Goal: Task Accomplishment & Management: Manage account settings

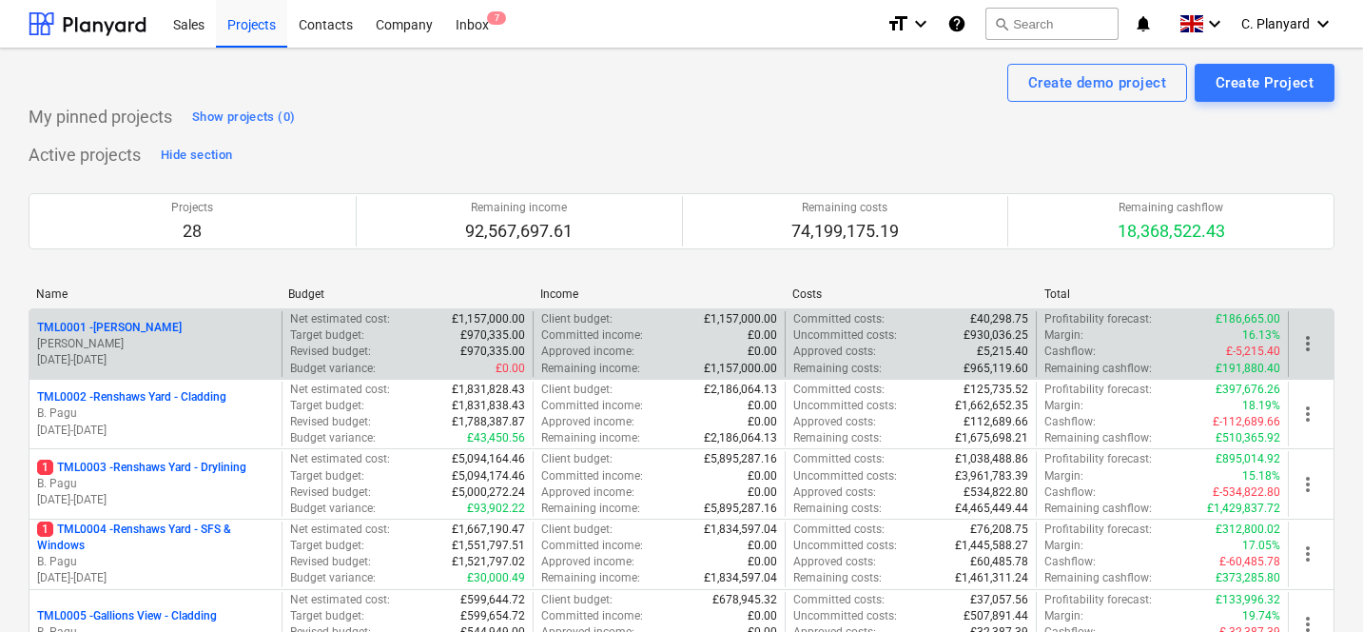
click at [239, 341] on p "R. Williamson" at bounding box center [155, 344] width 237 height 16
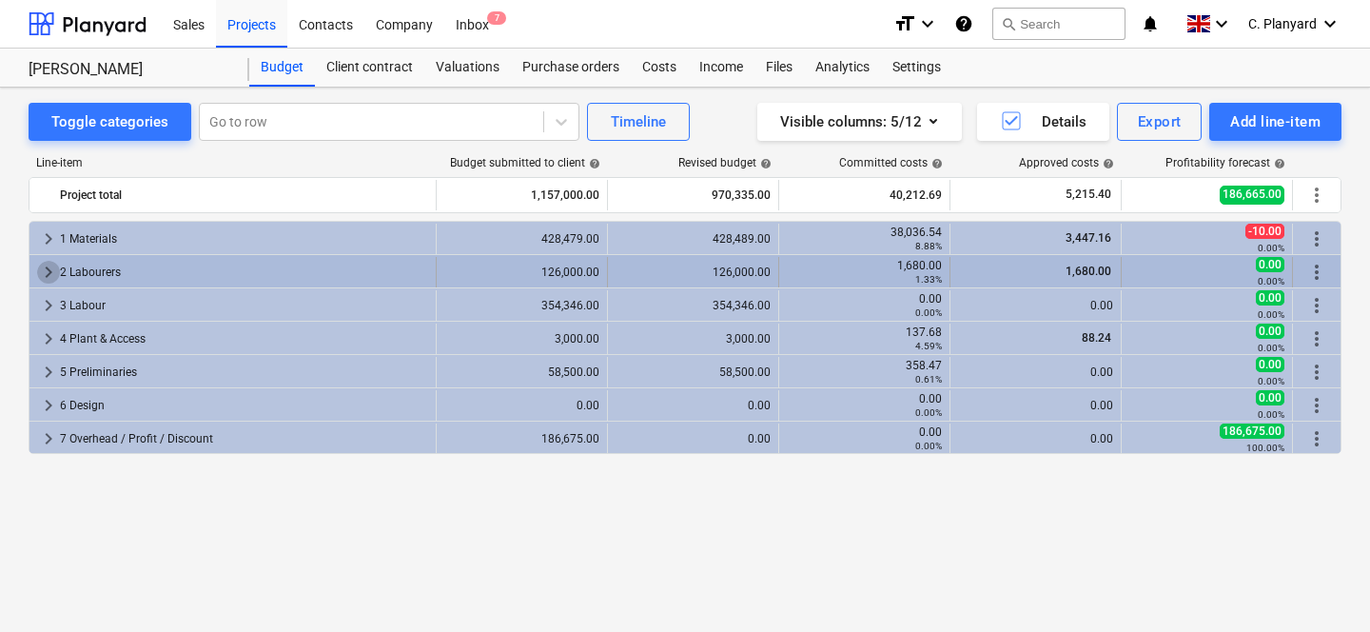
click at [56, 275] on span "keyboard_arrow_right" at bounding box center [48, 272] width 23 height 23
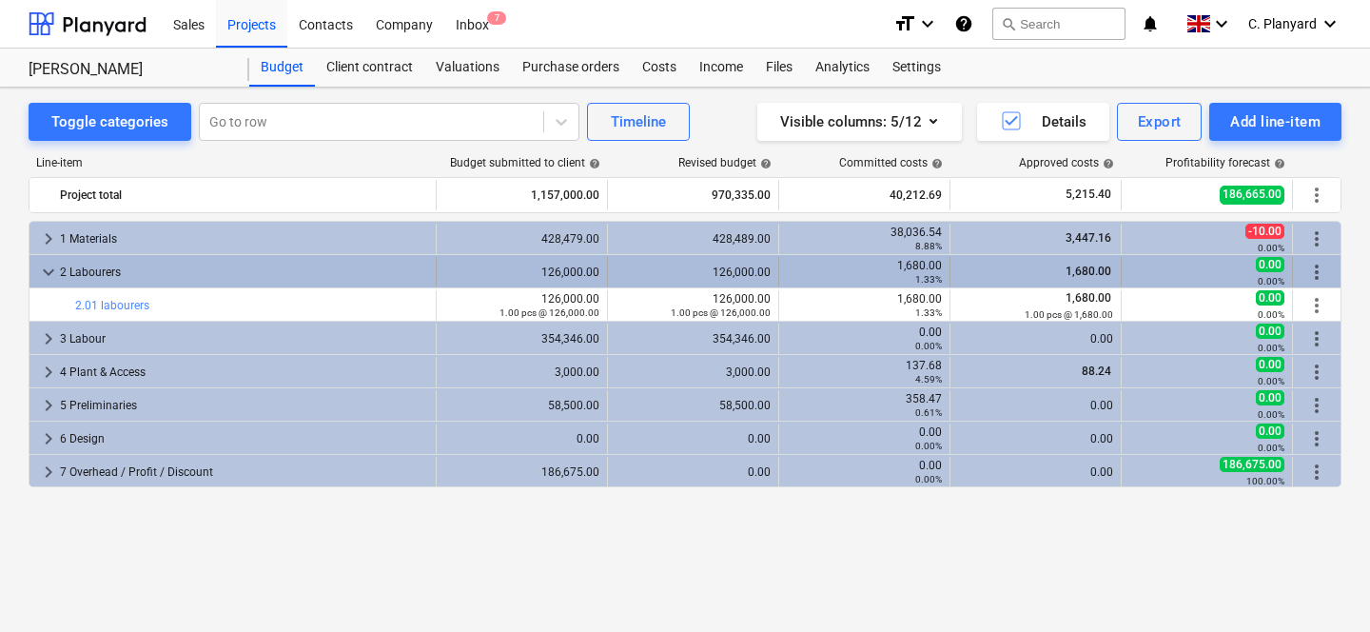
click at [53, 275] on span "keyboard_arrow_down" at bounding box center [48, 272] width 23 height 23
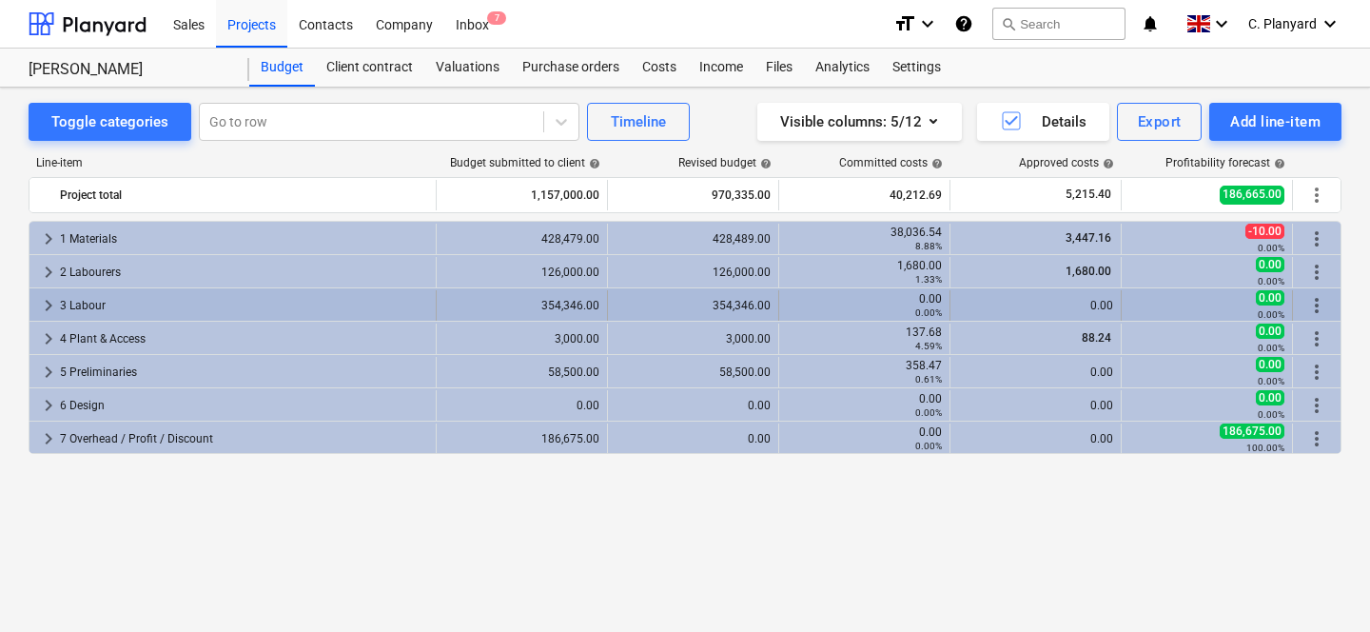
click at [48, 303] on span "keyboard_arrow_right" at bounding box center [48, 305] width 23 height 23
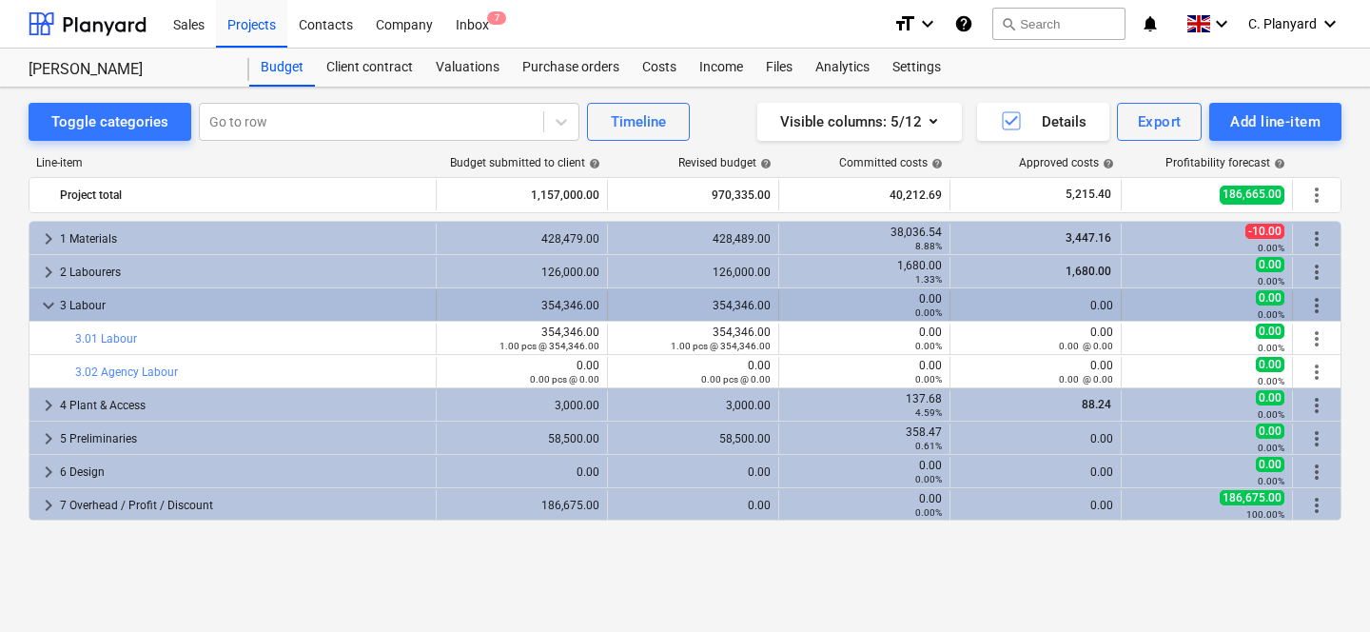
click at [49, 303] on span "keyboard_arrow_down" at bounding box center [48, 305] width 23 height 23
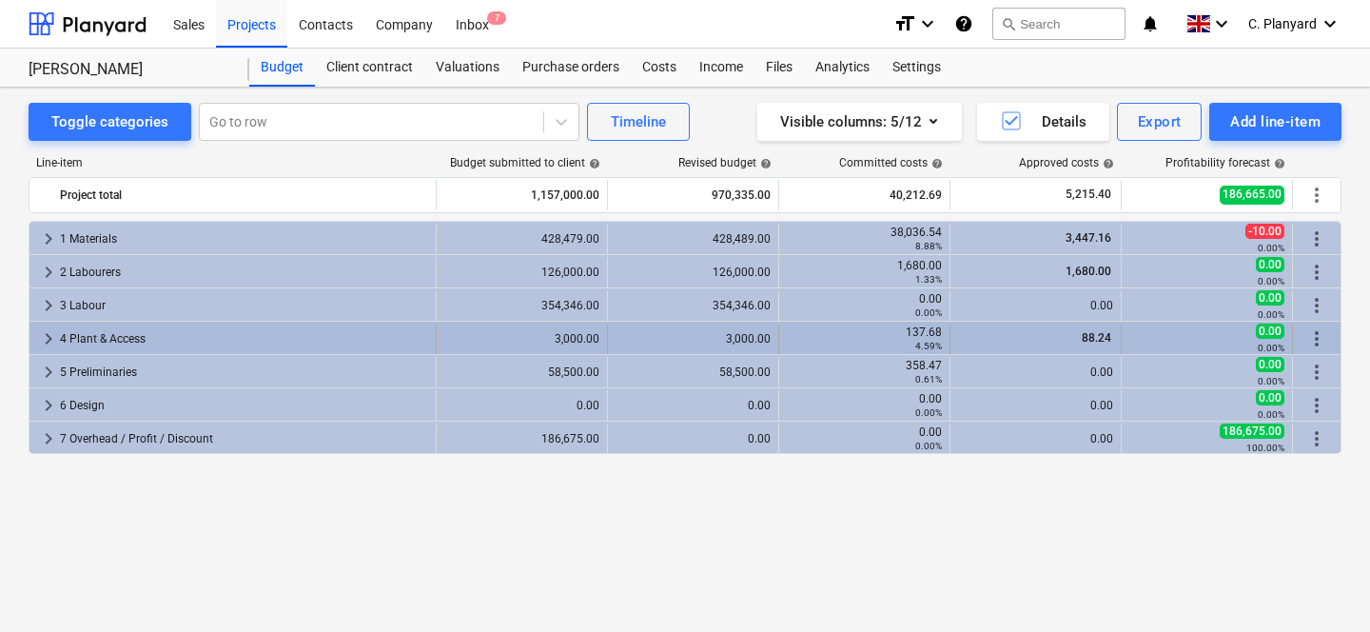
click at [49, 339] on span "keyboard_arrow_right" at bounding box center [48, 338] width 23 height 23
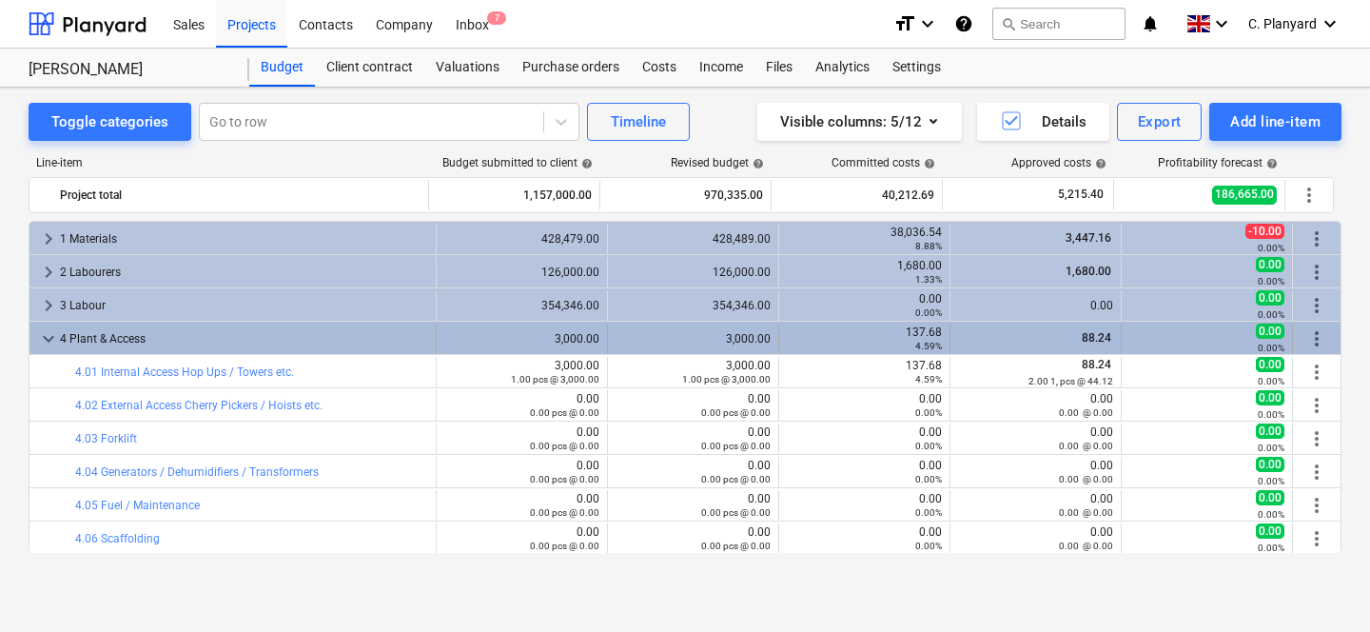
click at [49, 339] on span "keyboard_arrow_down" at bounding box center [48, 338] width 23 height 23
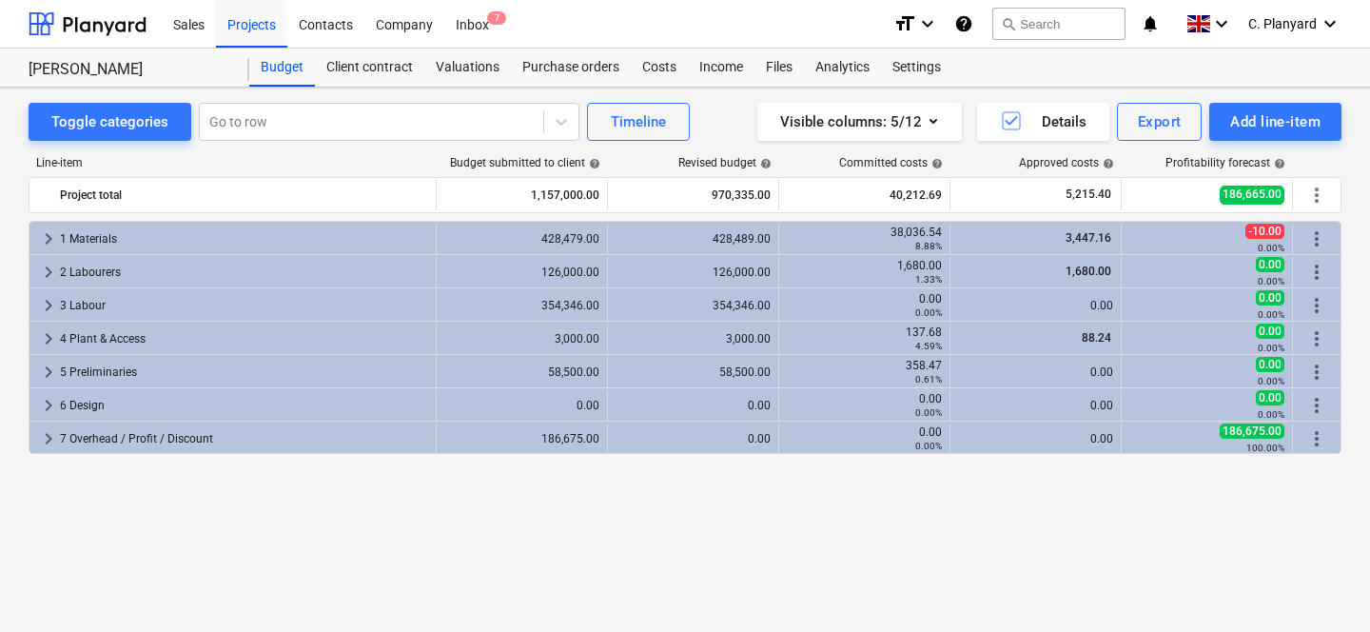
click at [1269, 29] on div "Getting notes failed" at bounding box center [1104, 20] width 514 height 40
click at [1275, 23] on div "Getting notes failed" at bounding box center [1104, 20] width 514 height 40
click at [1283, 31] on div "Getting notes failed" at bounding box center [1104, 20] width 514 height 40
click at [1289, 23] on div "Getting notes failed" at bounding box center [1104, 20] width 514 height 40
click at [1295, 22] on div "Getting notes failed" at bounding box center [1104, 20] width 514 height 40
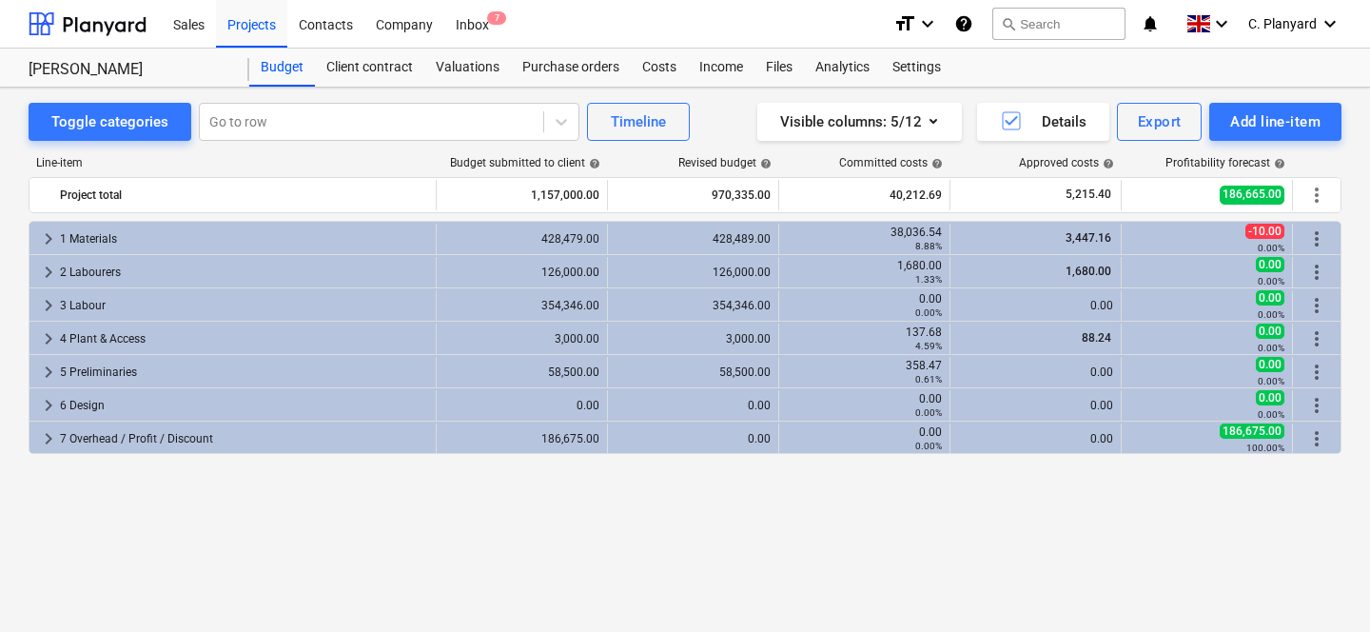
click at [1295, 20] on div "Getting notes failed" at bounding box center [1104, 20] width 514 height 40
click at [1314, 22] on div "Getting notes failed" at bounding box center [1104, 20] width 514 height 40
click at [1295, 28] on span "C. Planyard" at bounding box center [1282, 23] width 68 height 15
click at [1251, 112] on div "Log out" at bounding box center [1284, 104] width 114 height 30
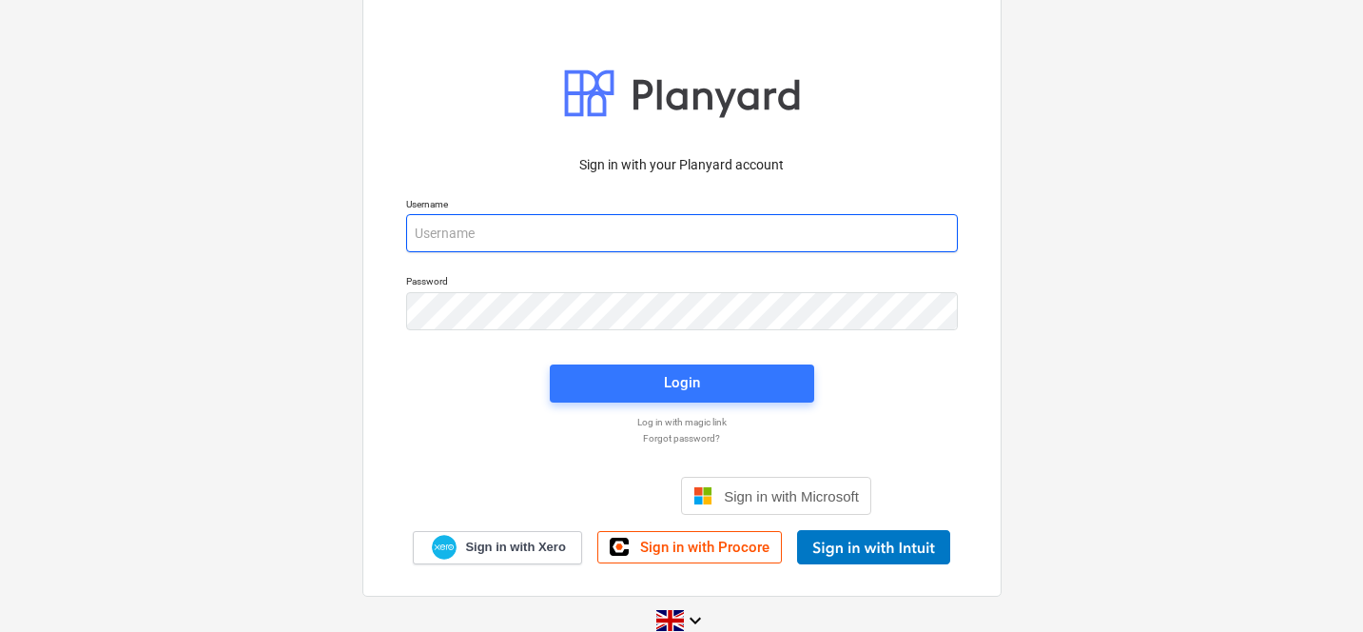
click at [734, 236] on input "email" at bounding box center [682, 233] width 552 height 38
type input "[PERSON_NAME][EMAIL_ADDRESS][DOMAIN_NAME]"
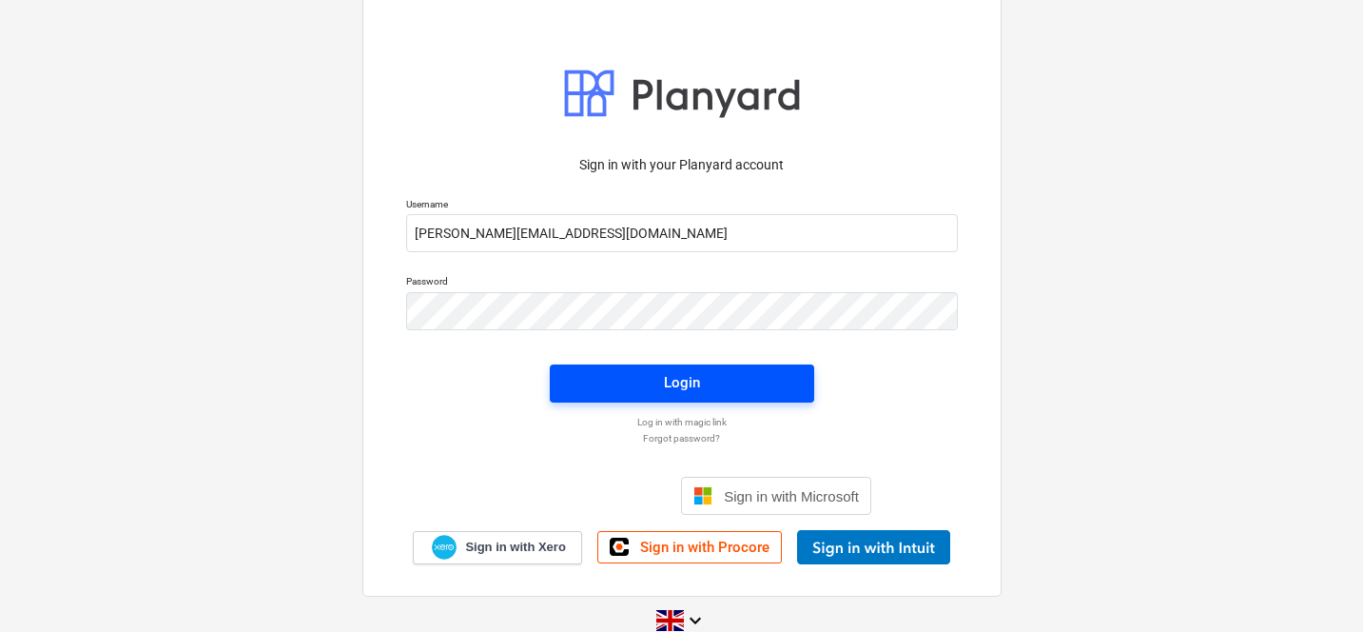
click at [642, 399] on button "Login" at bounding box center [682, 383] width 264 height 38
